Goal: Transaction & Acquisition: Purchase product/service

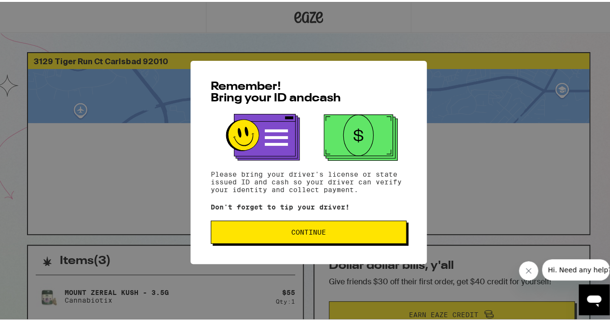
click at [262, 248] on div "Remember! Bring your ID and cash Please bring your driver's license or state is…" at bounding box center [308, 160] width 236 height 203
click at [262, 245] on div "Remember! Bring your ID and cash Please bring your driver's license or state is…" at bounding box center [308, 160] width 236 height 203
click at [261, 242] on button "Continue" at bounding box center [309, 229] width 196 height 23
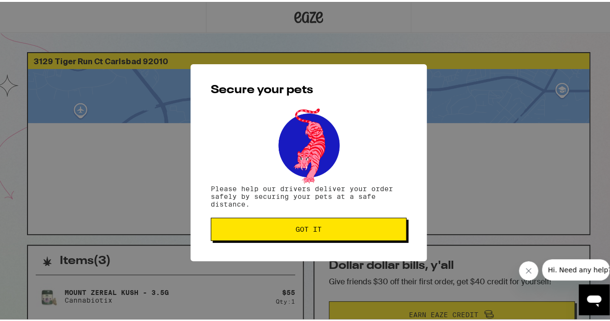
click at [262, 227] on button "Got it" at bounding box center [309, 227] width 196 height 23
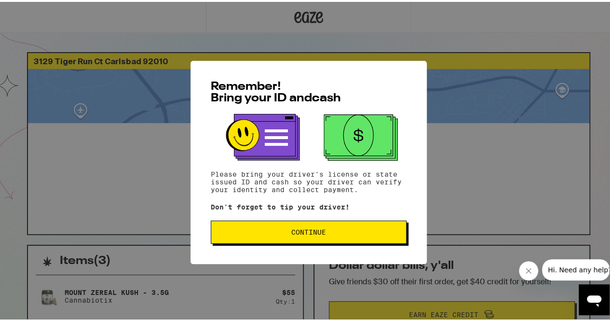
click at [245, 233] on span "Continue" at bounding box center [308, 230] width 179 height 7
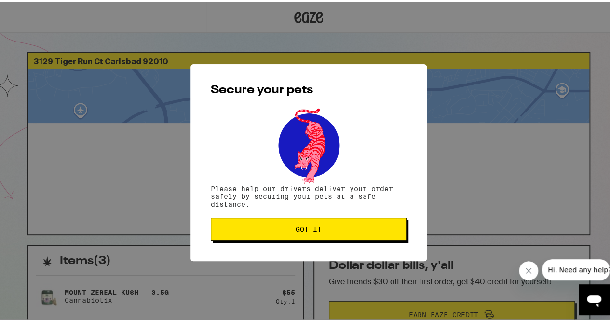
click at [241, 233] on button "Got it" at bounding box center [309, 227] width 196 height 23
